Goal: Obtain resource: Obtain resource

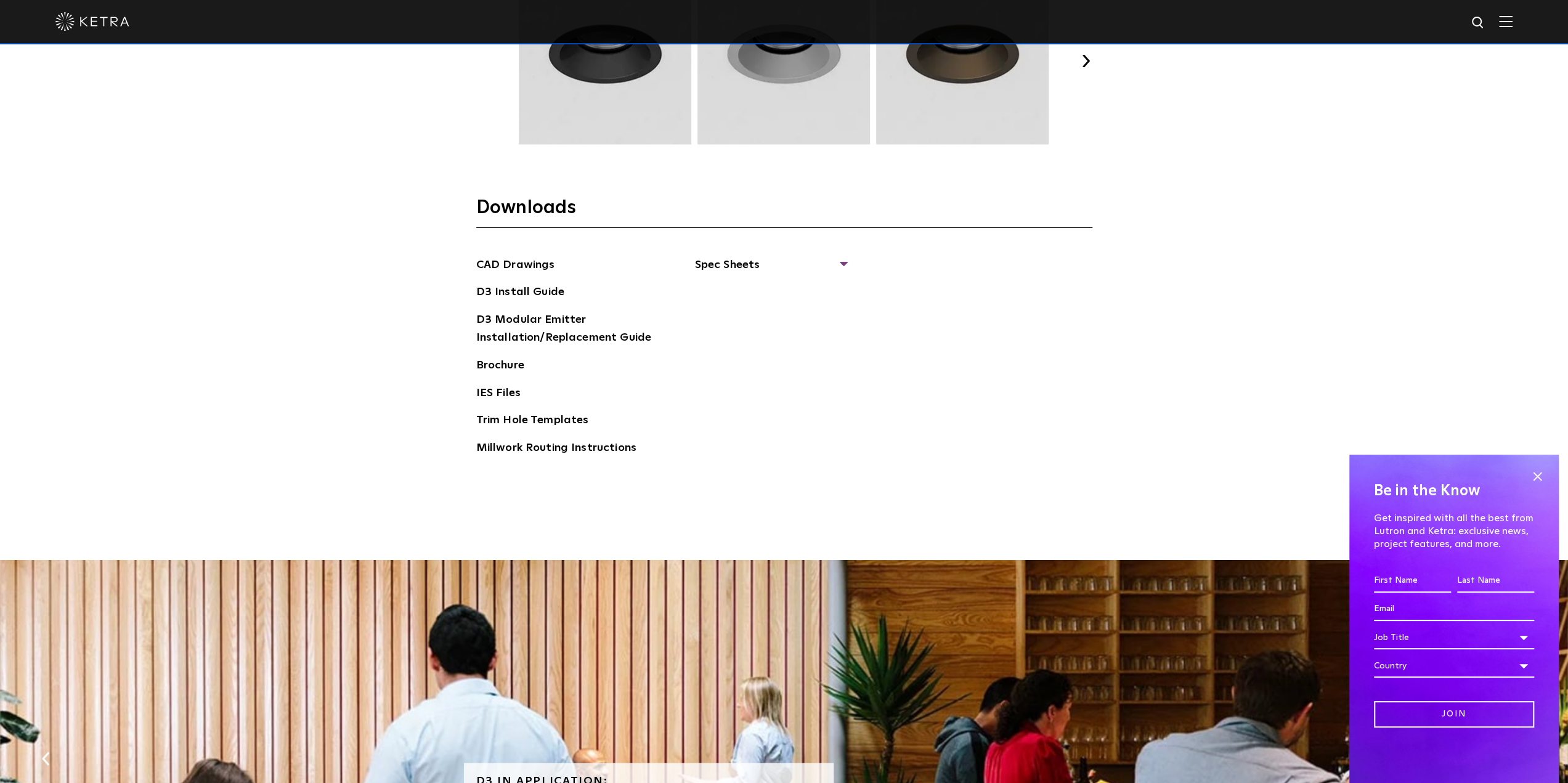
scroll to position [2094, 0]
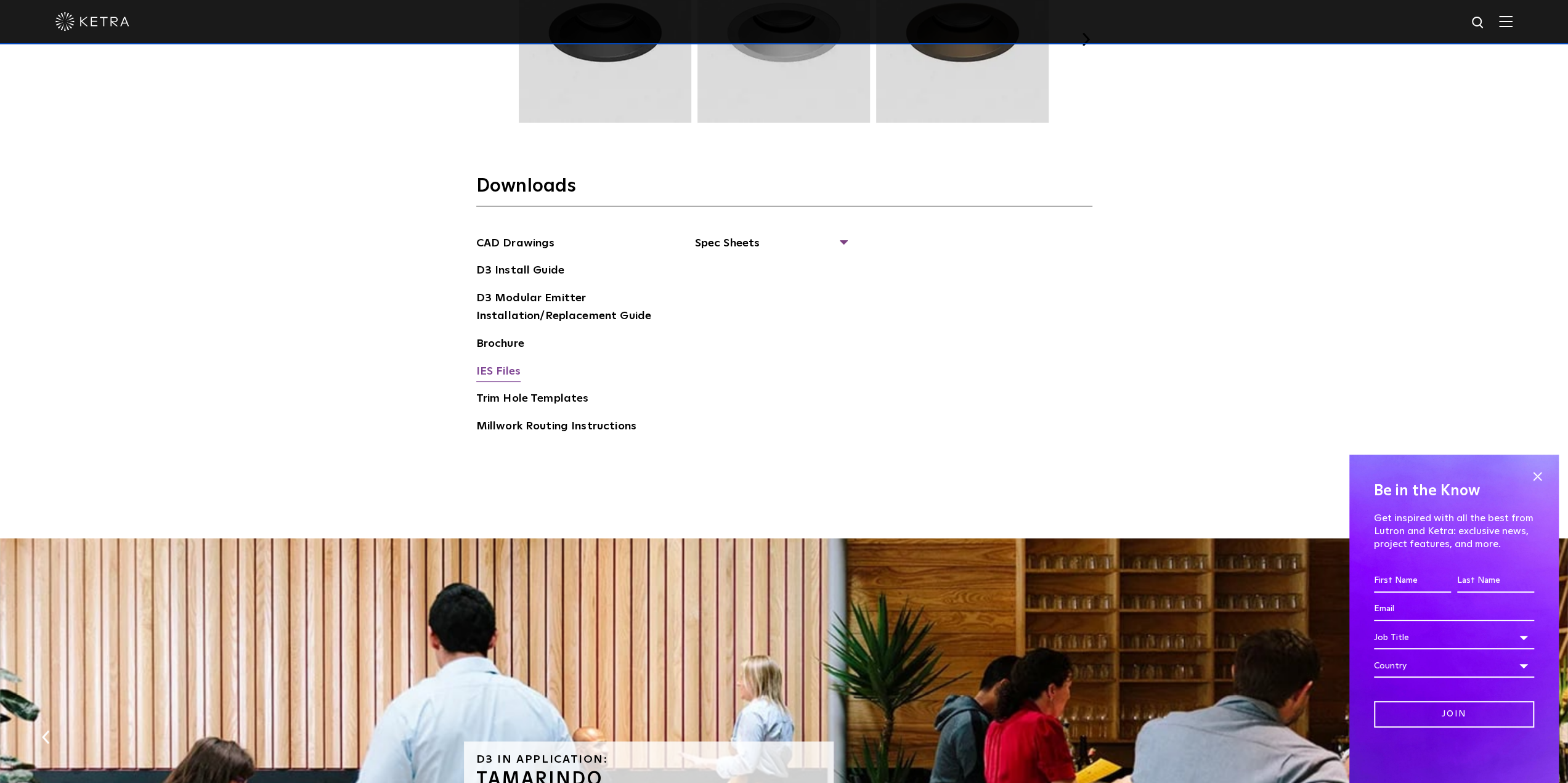
click at [499, 368] on link "IES Files" at bounding box center [499, 372] width 44 height 20
click at [729, 239] on span "Spec Sheets" at bounding box center [770, 248] width 151 height 27
click at [774, 369] on link "D3 Wallwash Square" at bounding box center [770, 374] width 119 height 13
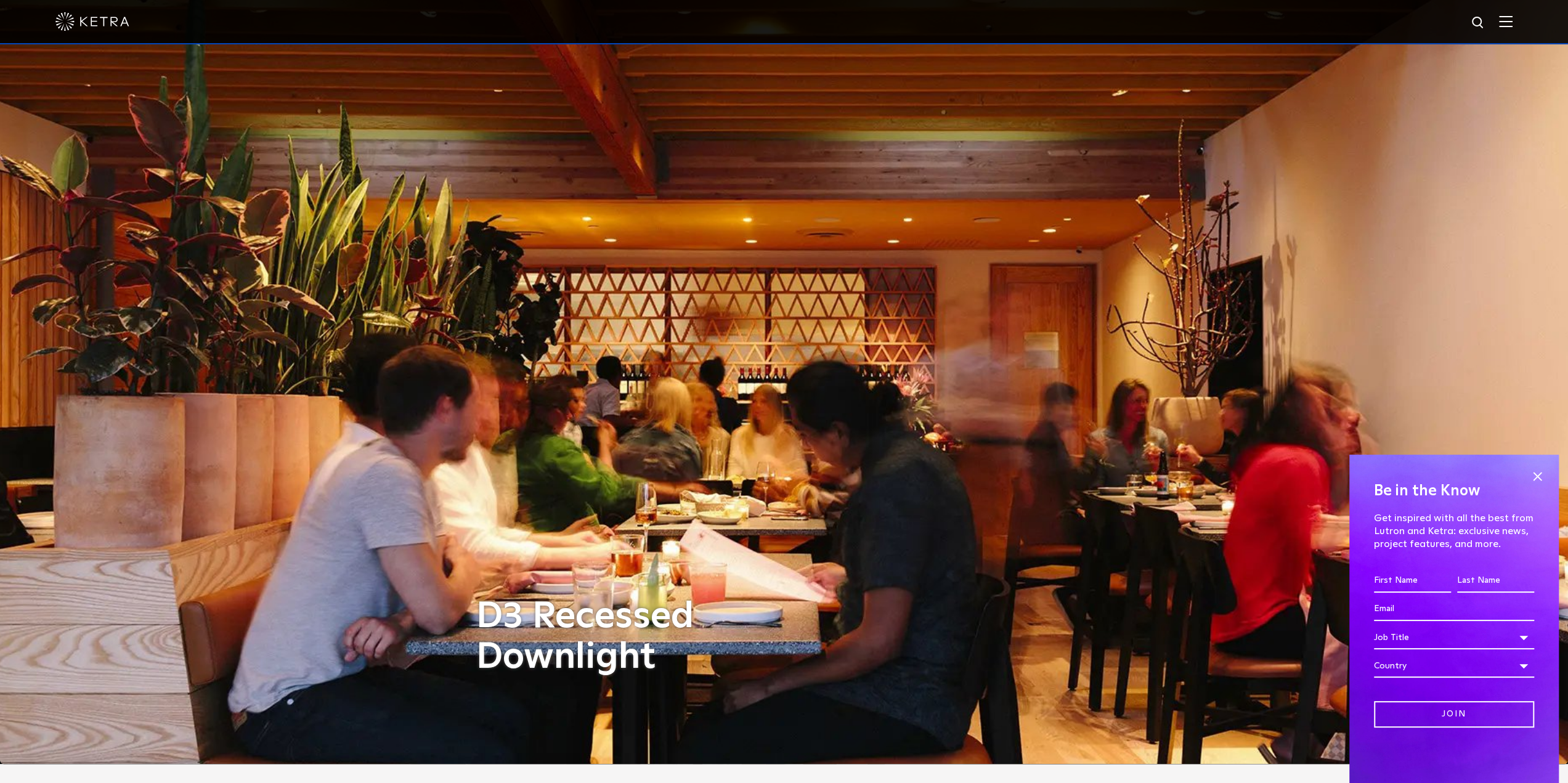
scroll to position [0, 0]
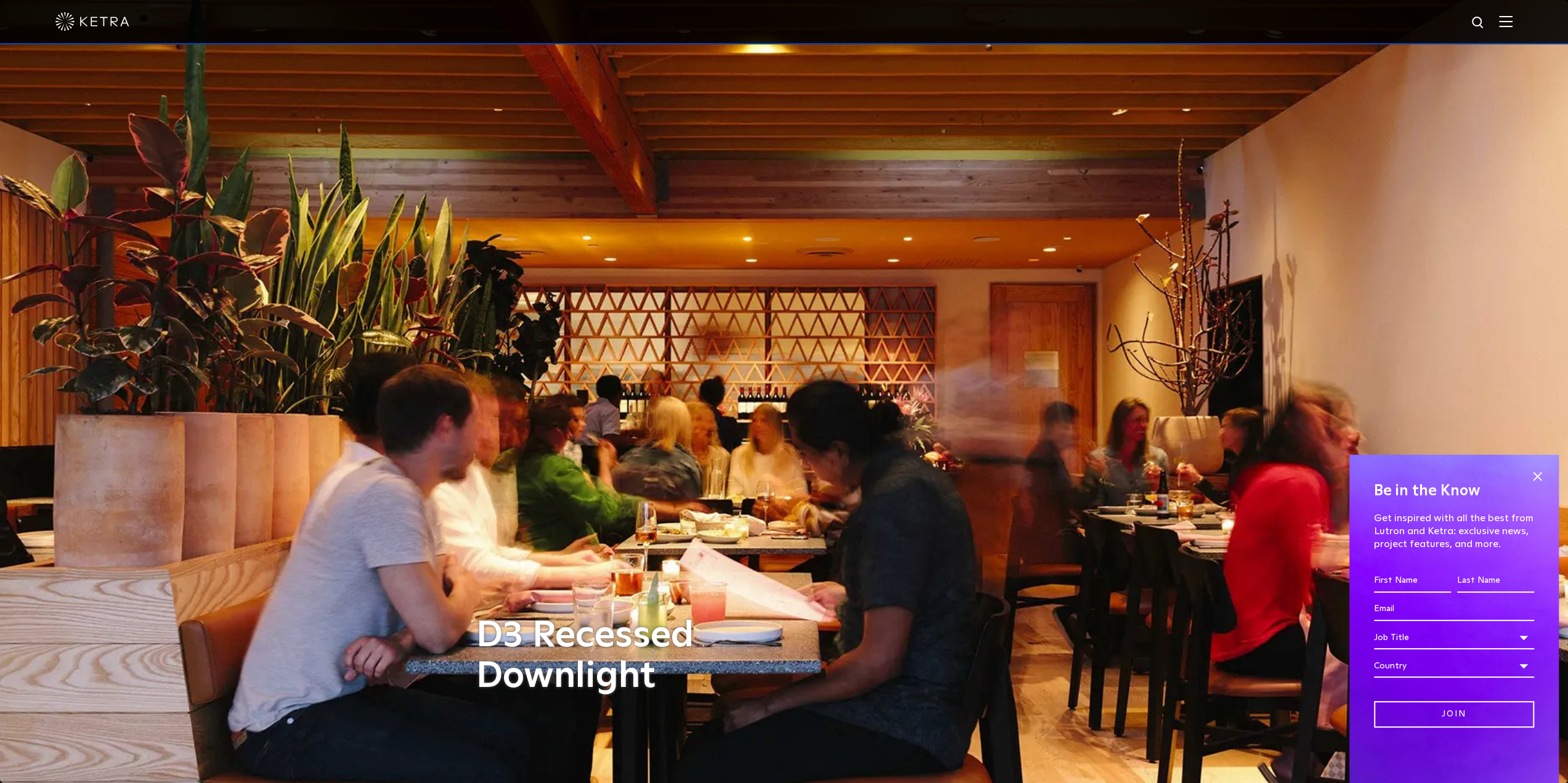
click at [1513, 28] on div at bounding box center [783, 21] width 1457 height 43
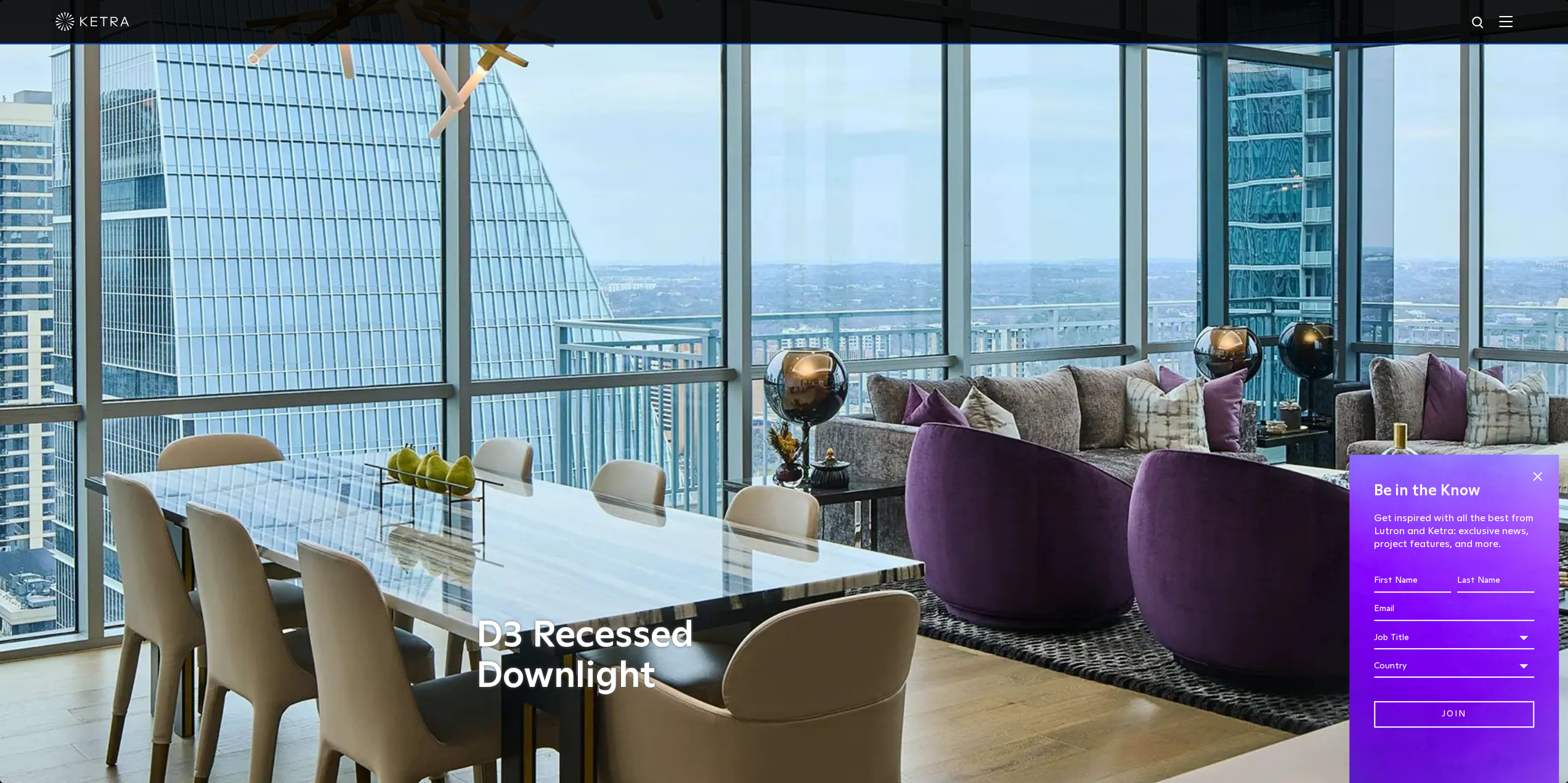
click at [1513, 21] on img at bounding box center [1505, 21] width 13 height 12
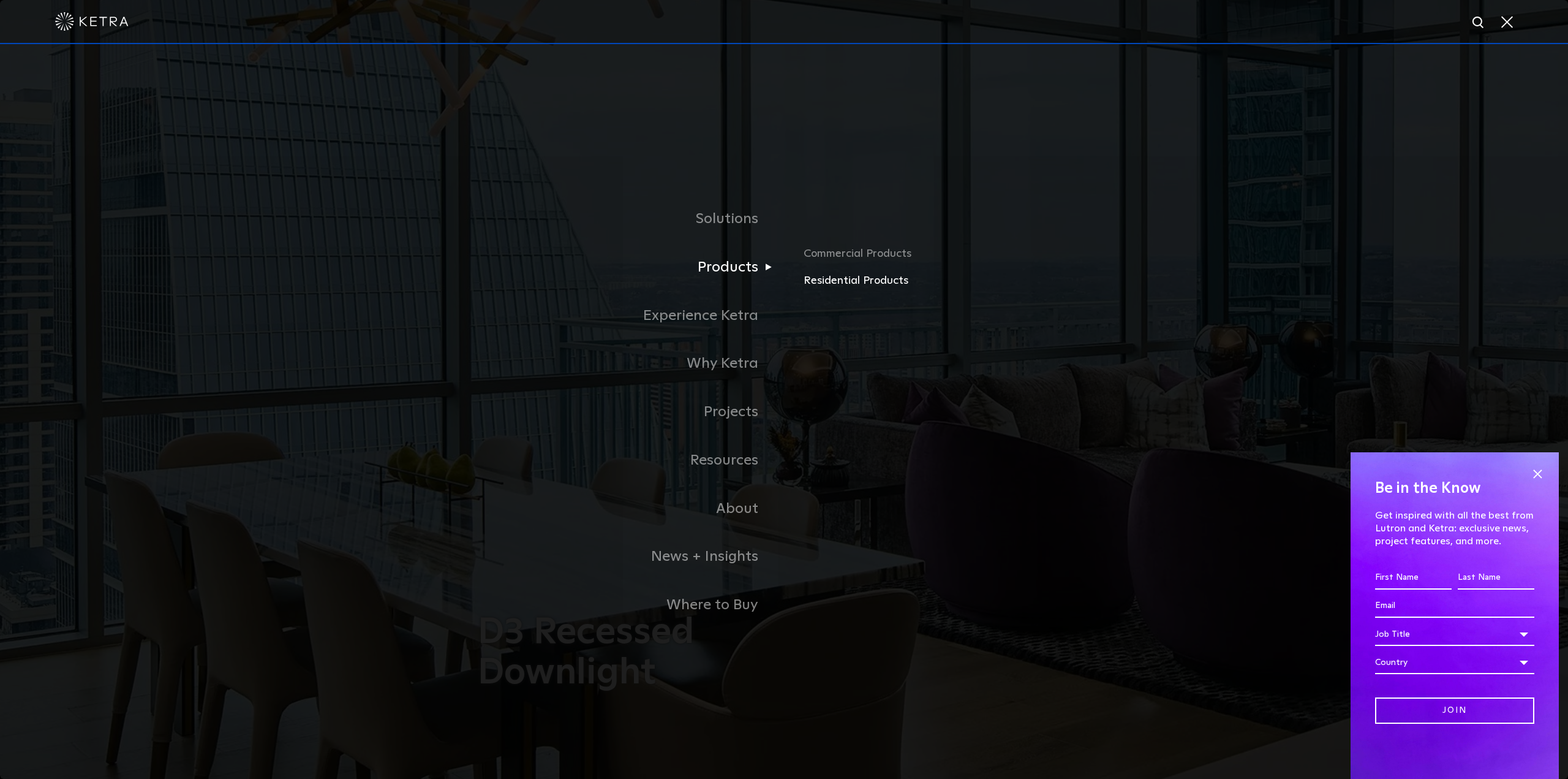
click at [835, 285] on link "Residential Products" at bounding box center [947, 281] width 287 height 18
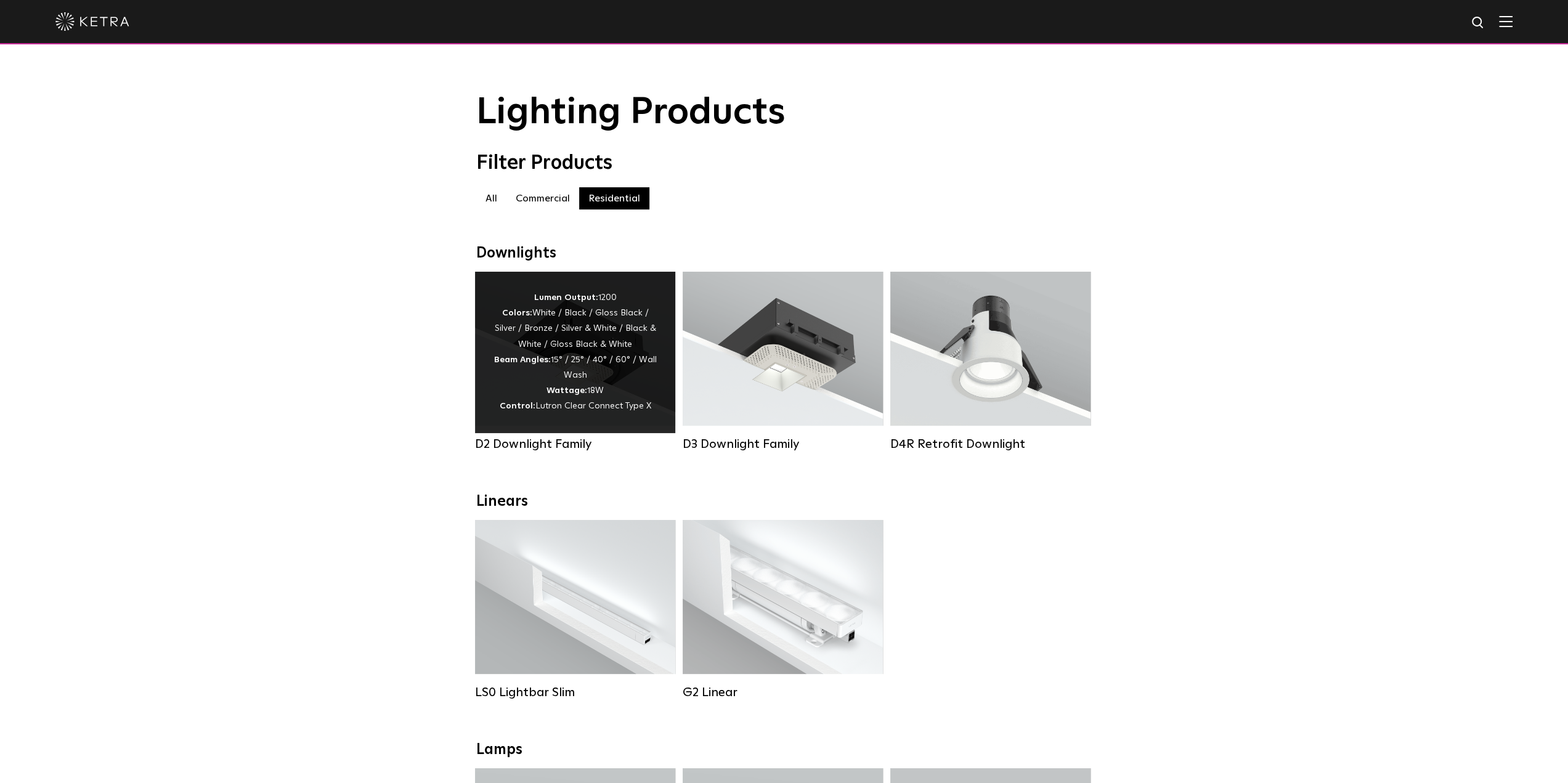
click at [526, 364] on strong "Beam Angles:" at bounding box center [522, 360] width 57 height 9
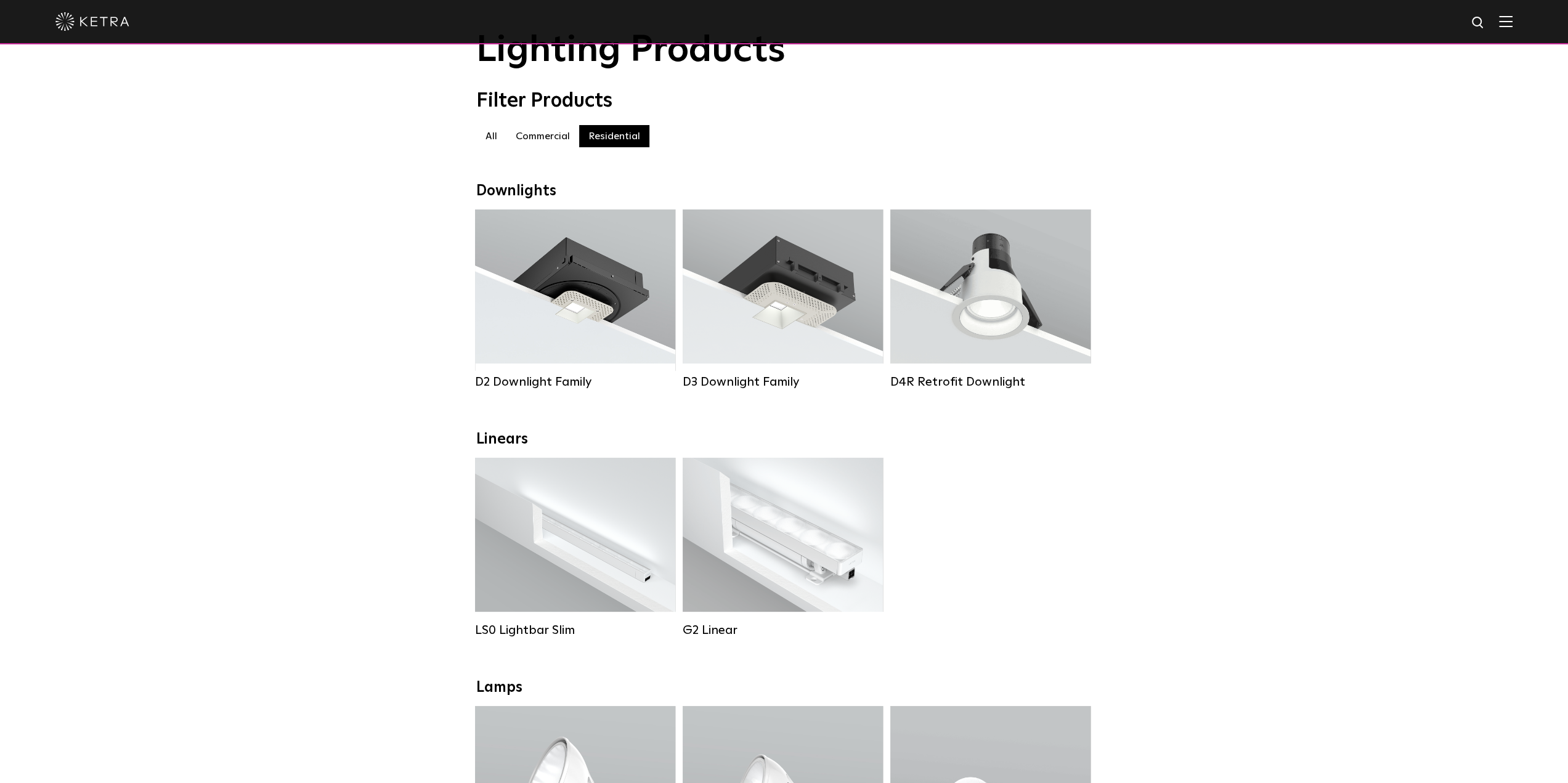
scroll to position [62, 0]
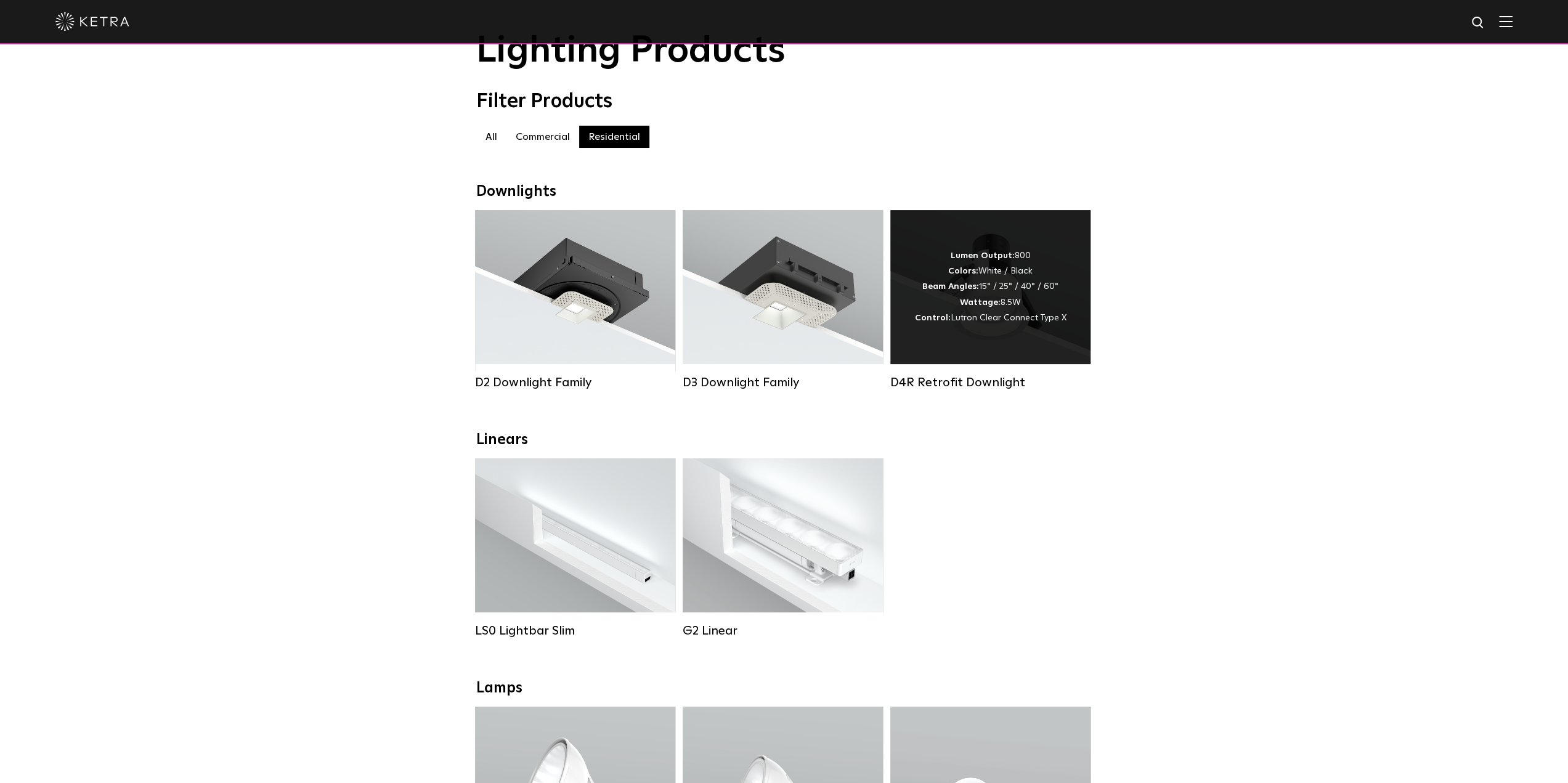
click at [997, 307] on strong "Wattage:" at bounding box center [979, 302] width 40 height 9
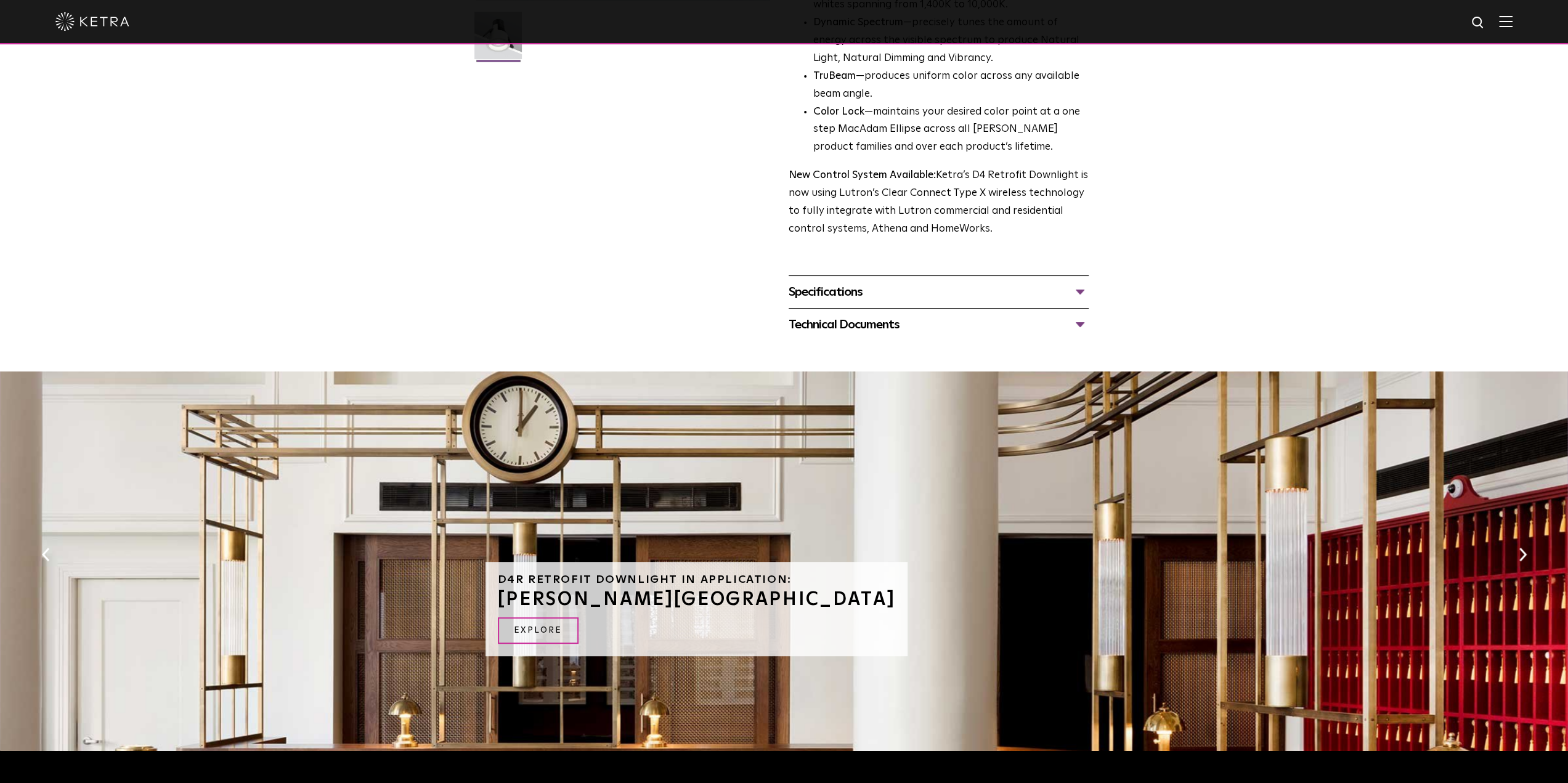
scroll to position [431, 0]
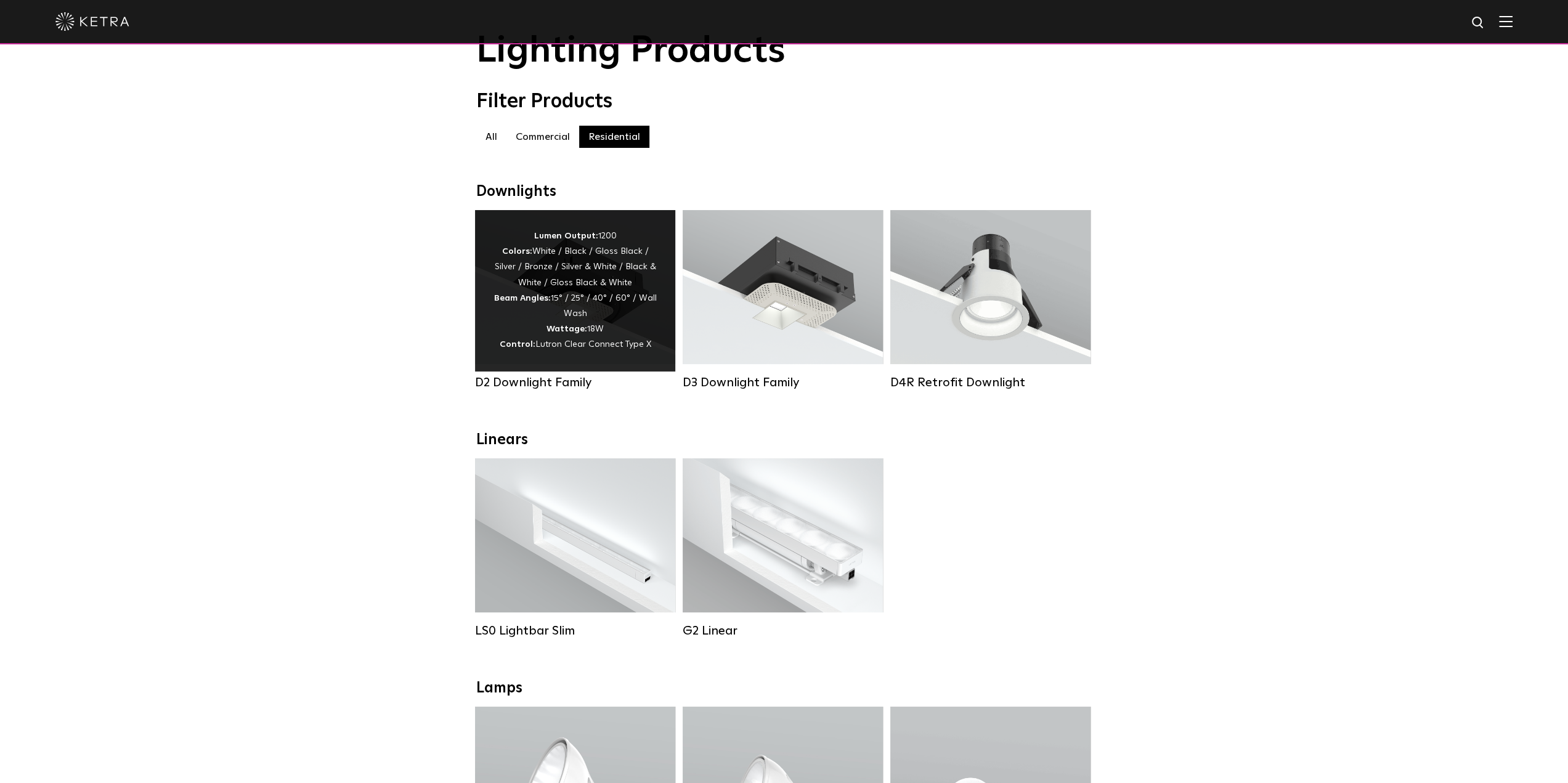
click at [560, 322] on div "Lumen Output: 1200 Colors: White / Black / Gloss Black / Silver / Bronze / Silv…" at bounding box center [575, 290] width 164 height 124
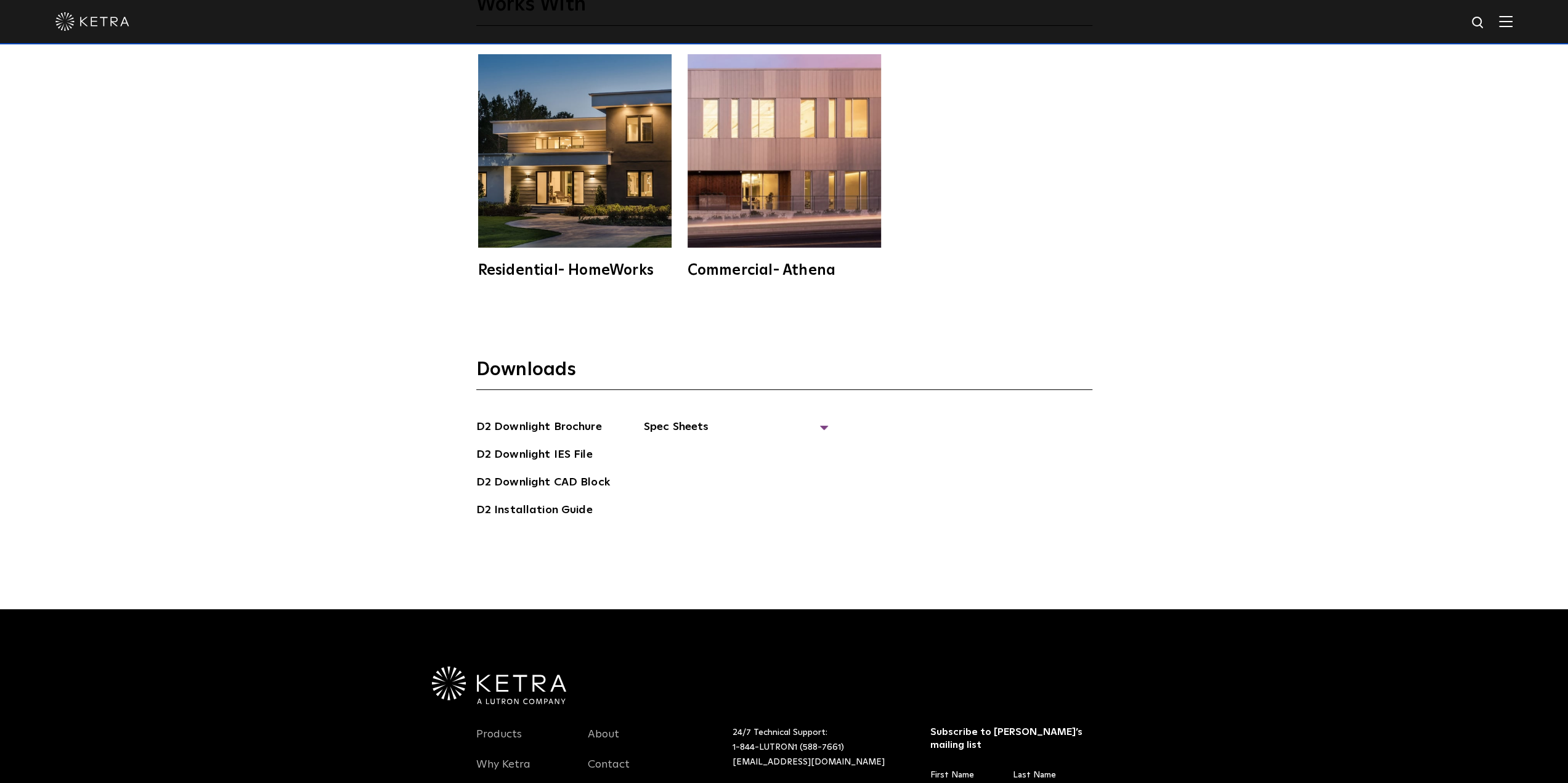
scroll to position [4003, 0]
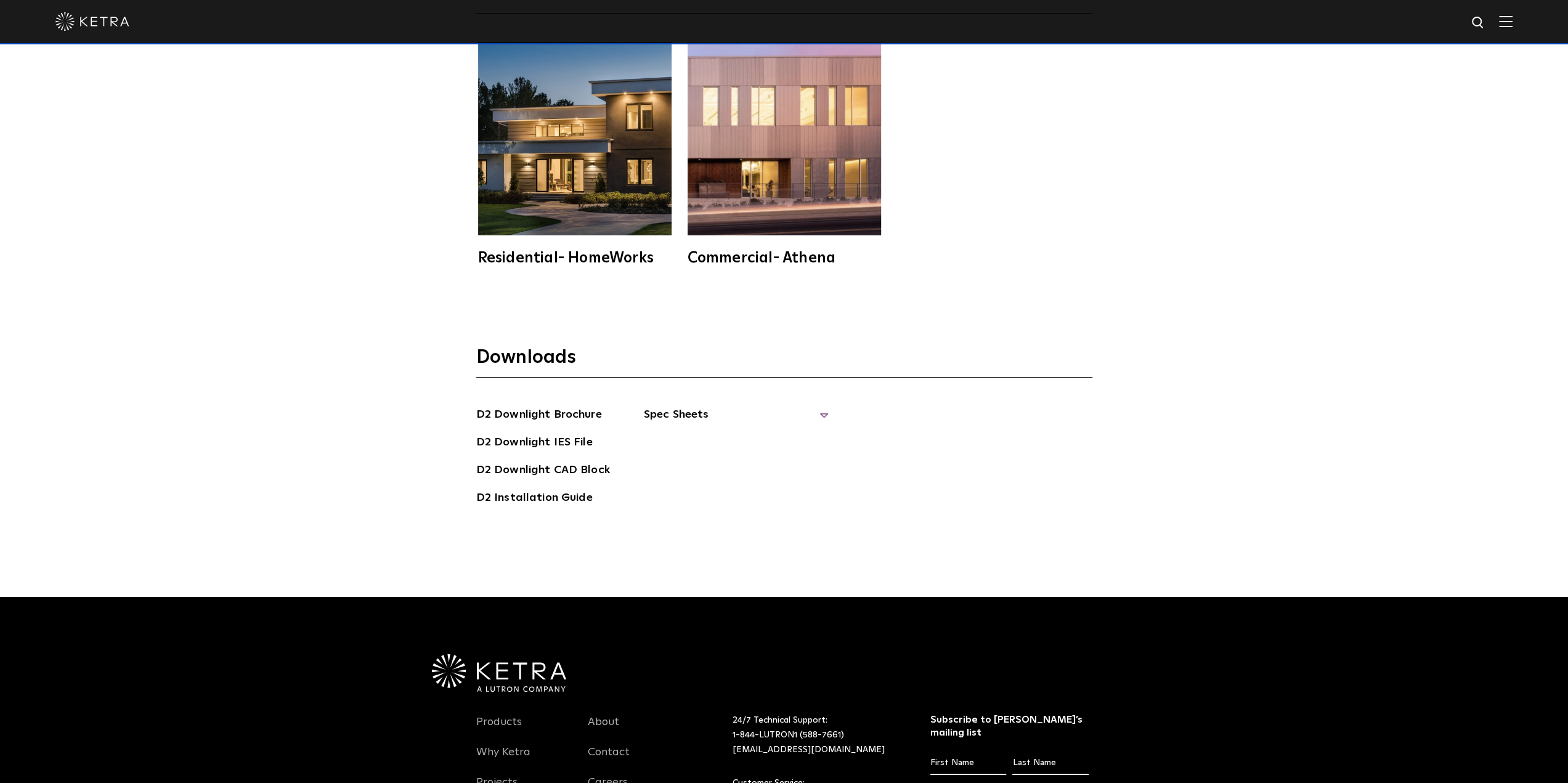
click at [682, 406] on span "Spec Sheets" at bounding box center [737, 420] width 185 height 27
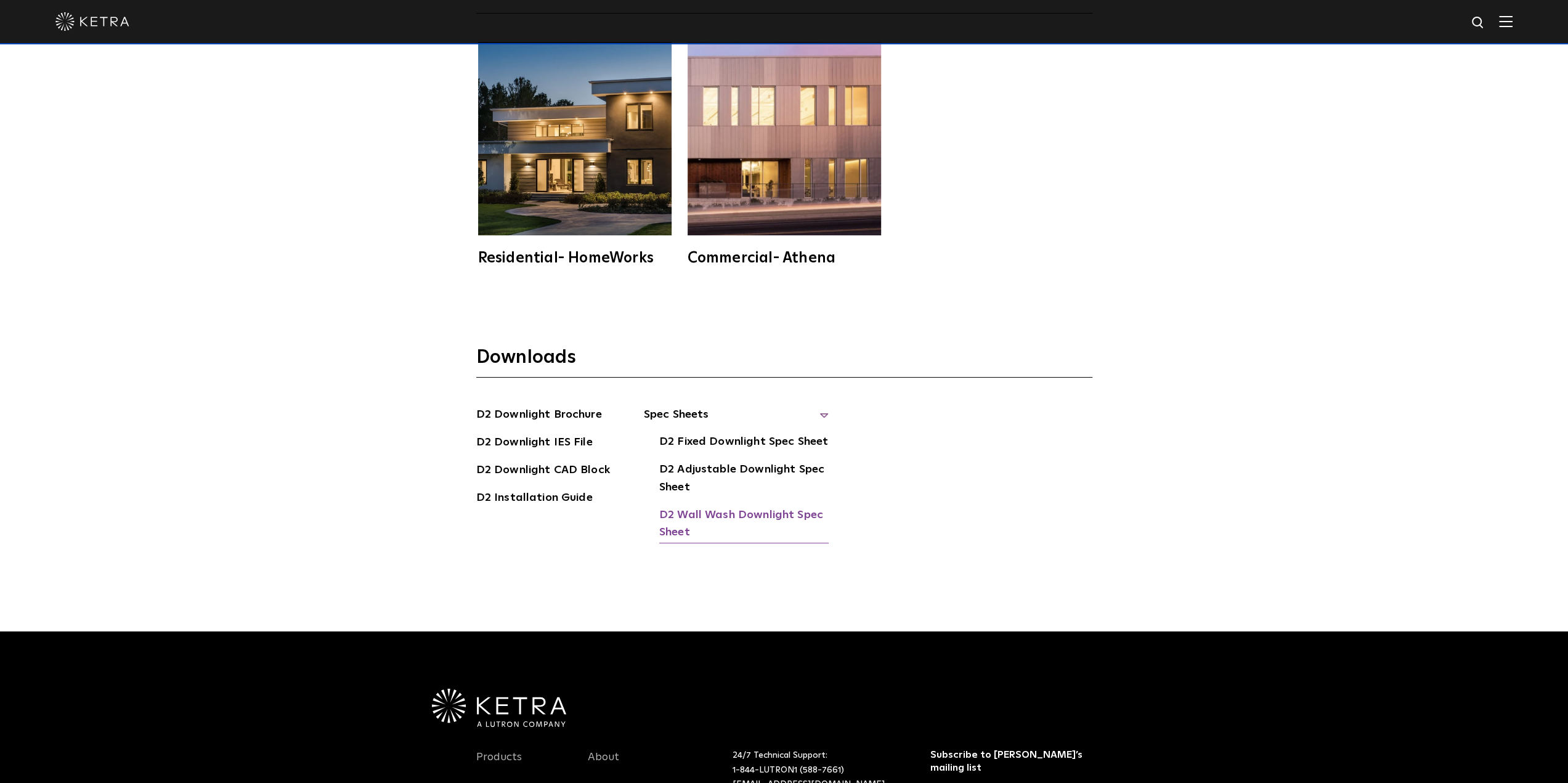
click at [714, 506] on link "D2 Wall Wash Downlight Spec Sheet" at bounding box center [744, 525] width 169 height 38
